Goal: Information Seeking & Learning: Check status

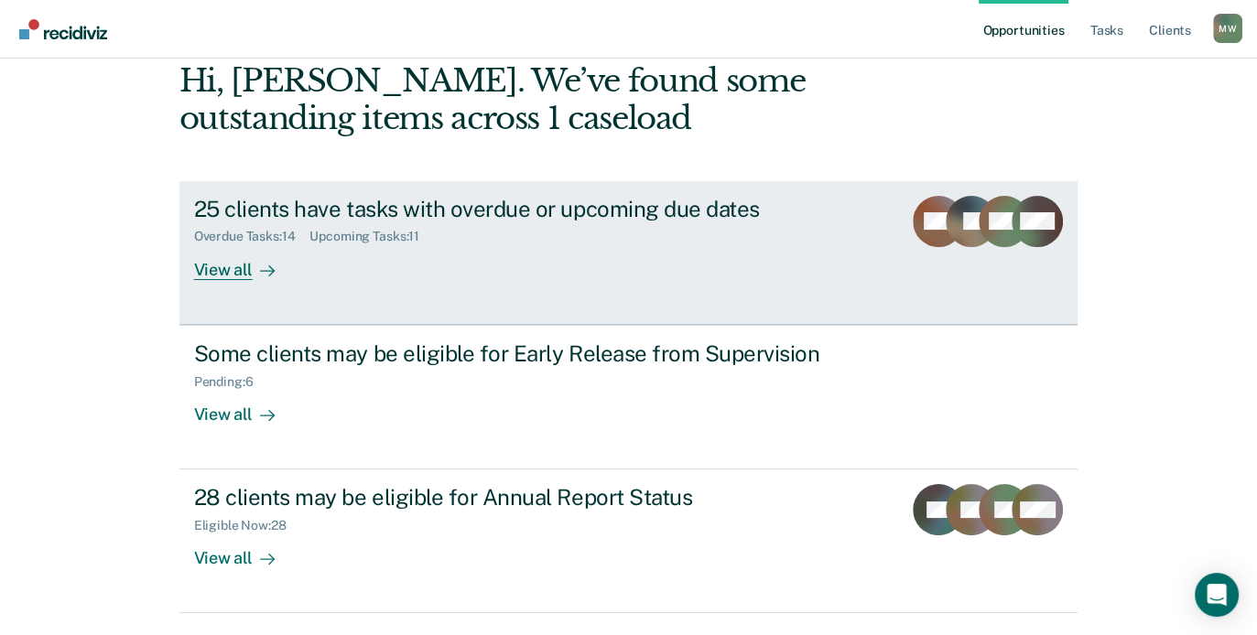
scroll to position [143, 0]
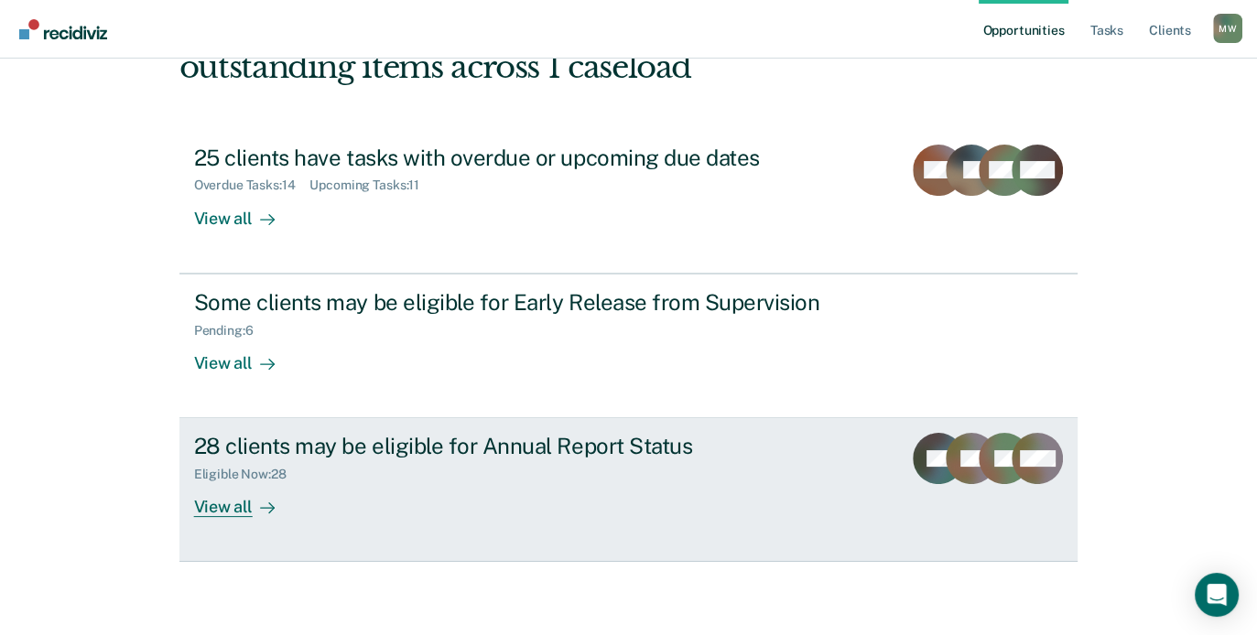
click at [228, 505] on div "View all" at bounding box center [245, 501] width 103 height 36
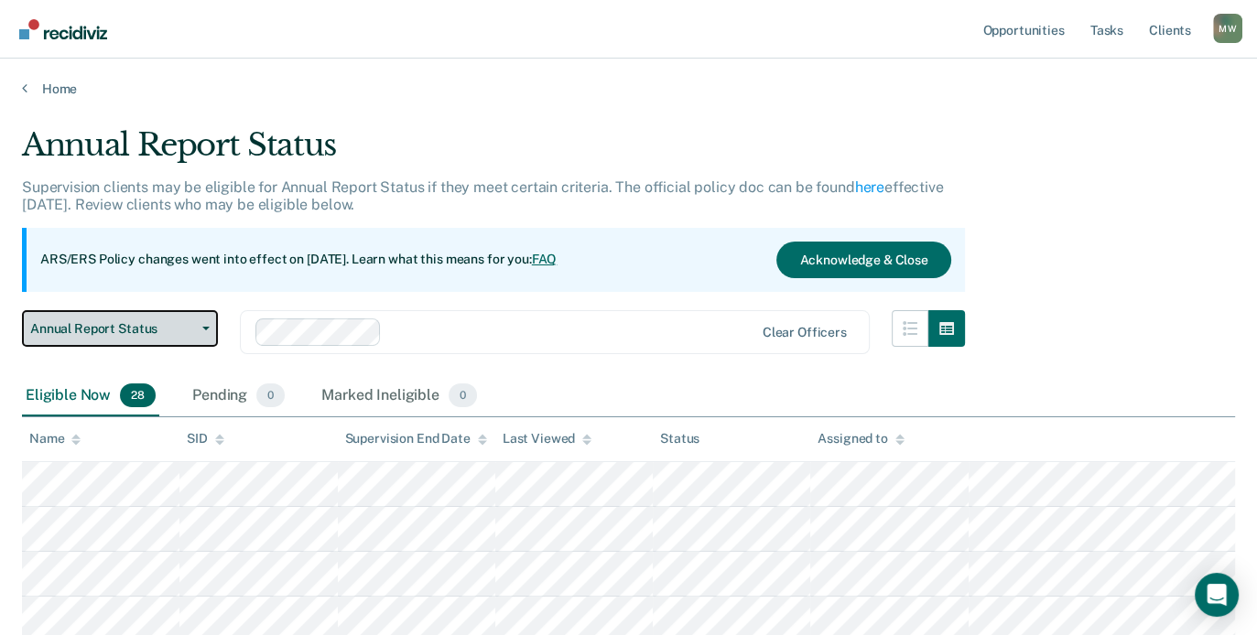
click at [207, 328] on icon "button" at bounding box center [205, 329] width 7 height 4
